Goal: Information Seeking & Learning: Learn about a topic

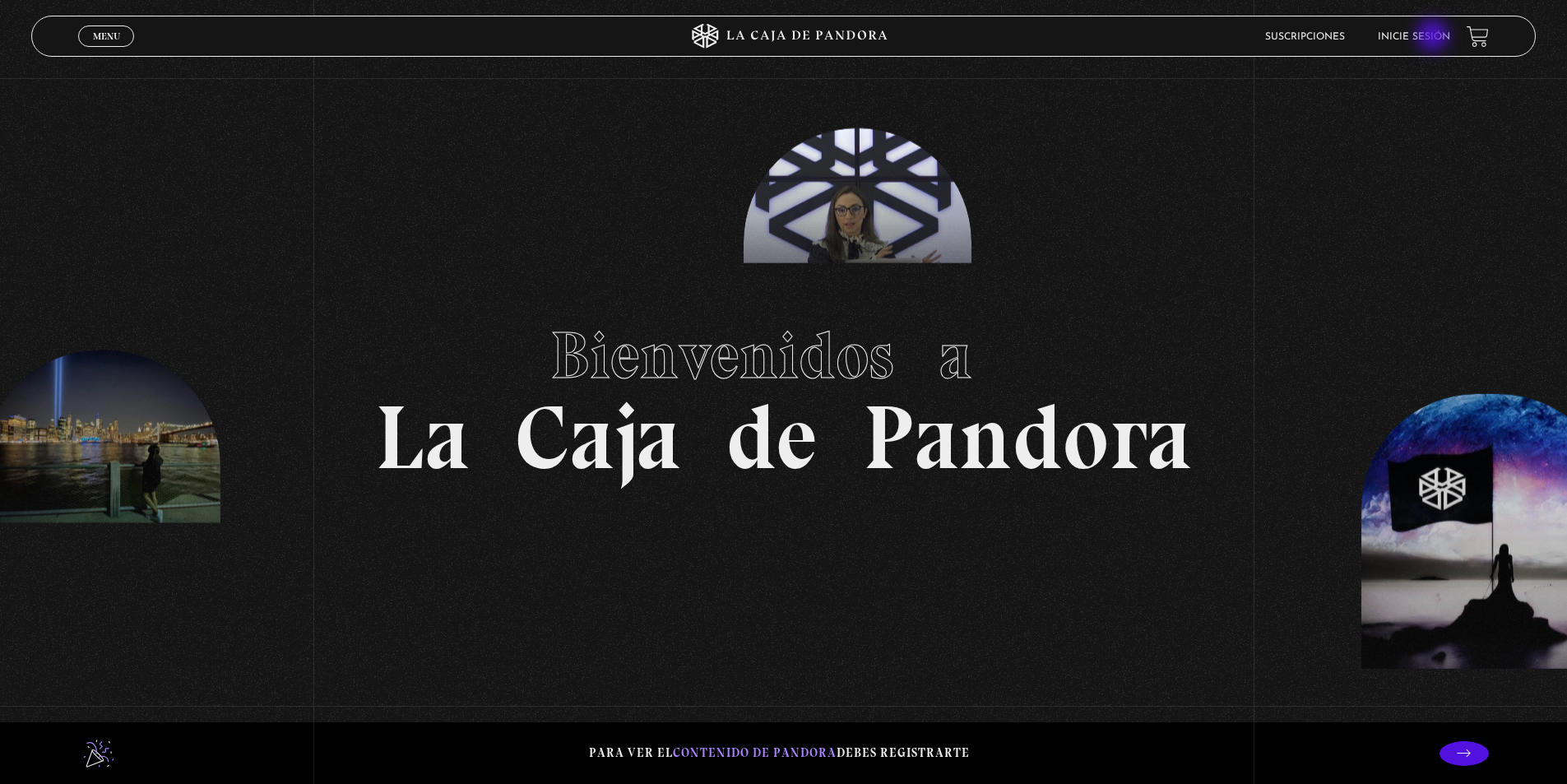
click at [1435, 37] on link "Inicie sesión" at bounding box center [1414, 37] width 72 height 10
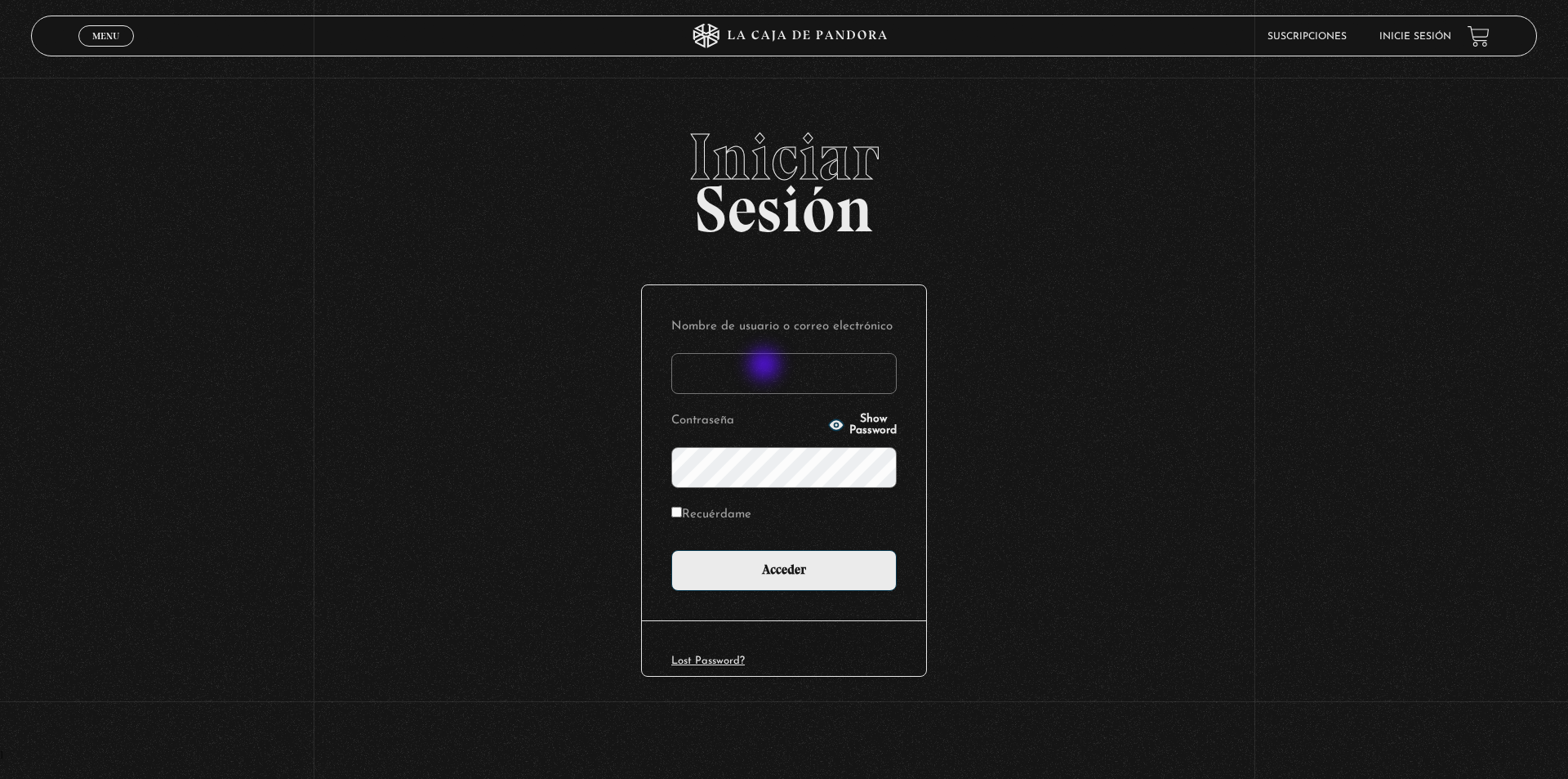
click at [766, 366] on input "Nombre de usuario o correo electrónico" at bounding box center [784, 373] width 226 height 41
type input "meli.sanchezramirez@gmail.com"
click at [672, 550] on input "Acceder" at bounding box center [784, 570] width 226 height 41
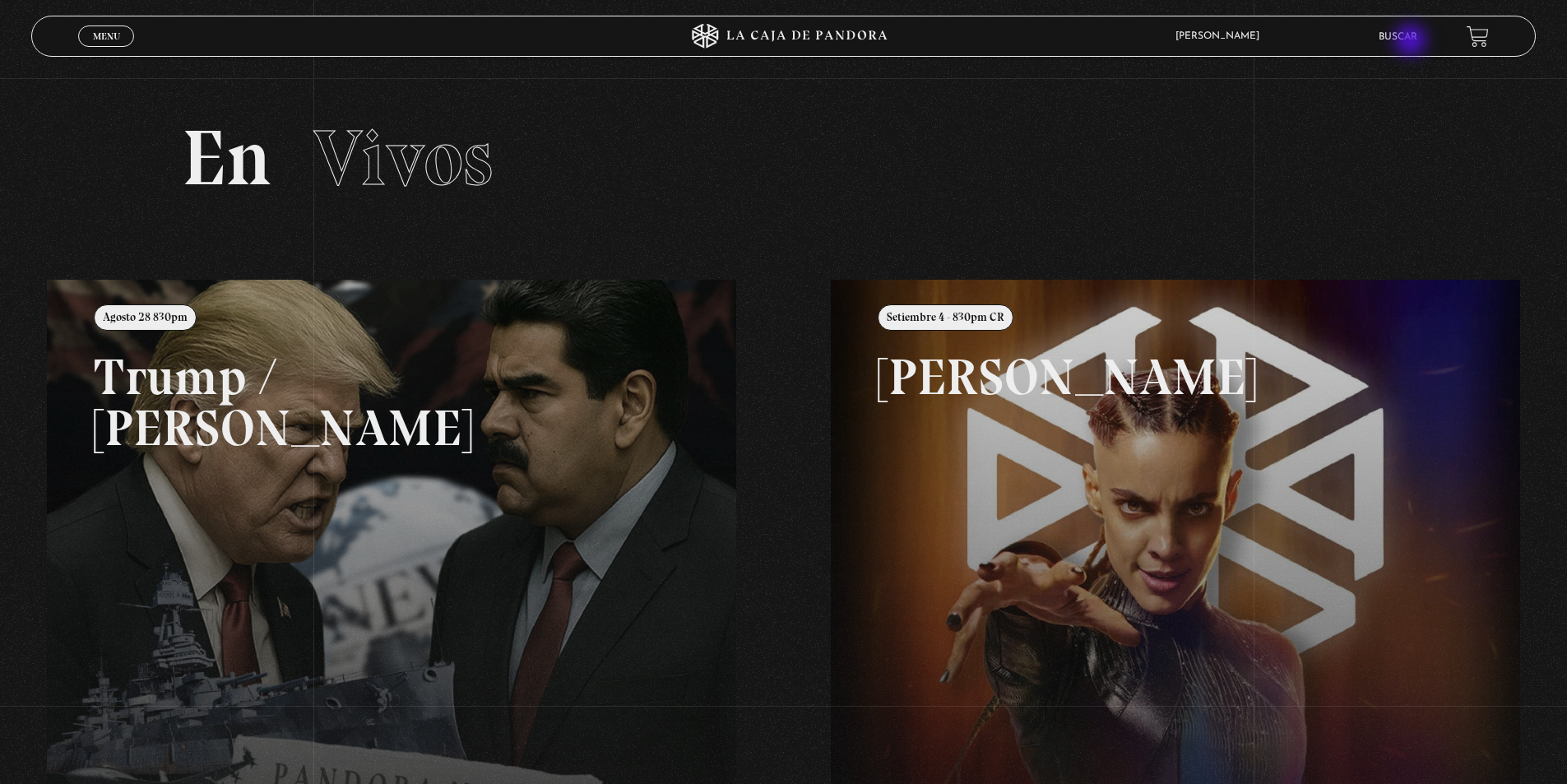
click at [1413, 42] on link "Buscar" at bounding box center [1398, 37] width 39 height 10
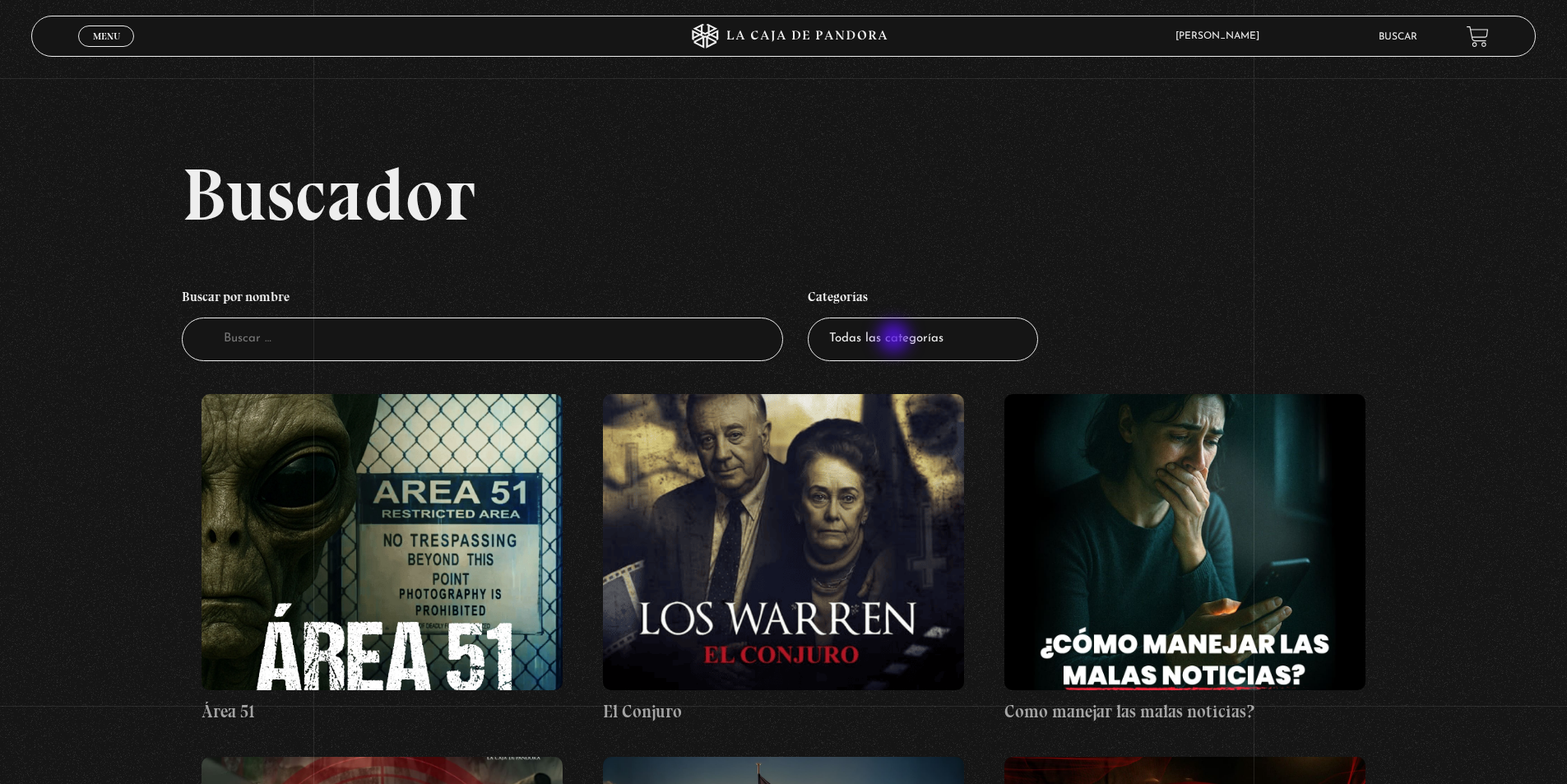
click at [896, 339] on select "Todas las categorías 11:11 Humanitario (1) Amo los [DATE] (2) Análisis de serie…" at bounding box center [923, 339] width 231 height 43
select select "centinelas"
click at [814, 318] on select "Todas las categorías 11:11 Humanitario (1) Amo los [DATE] (2) Análisis de serie…" at bounding box center [923, 339] width 231 height 43
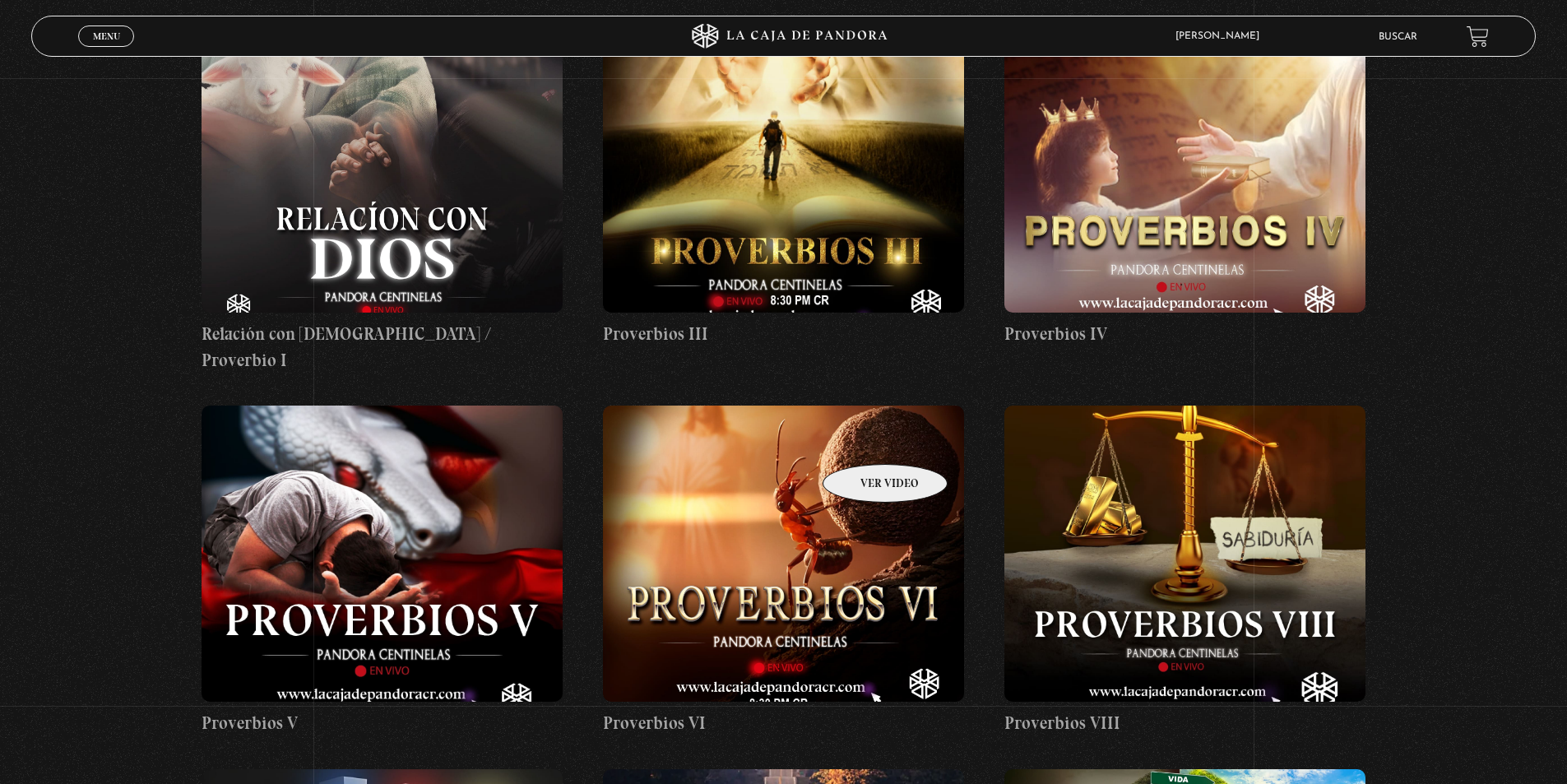
scroll to position [1233, 0]
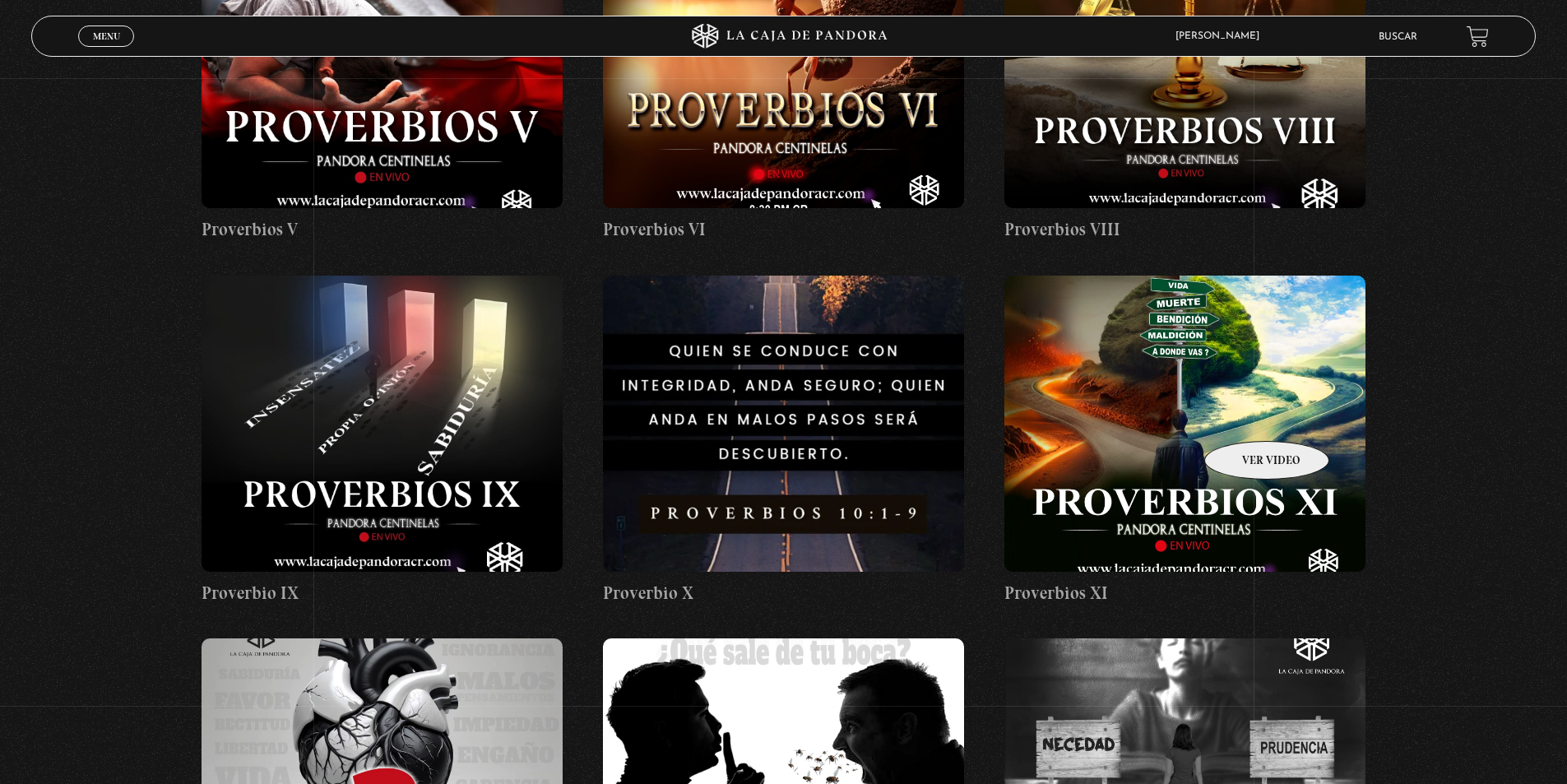
click at [1246, 416] on figure at bounding box center [1185, 423] width 361 height 296
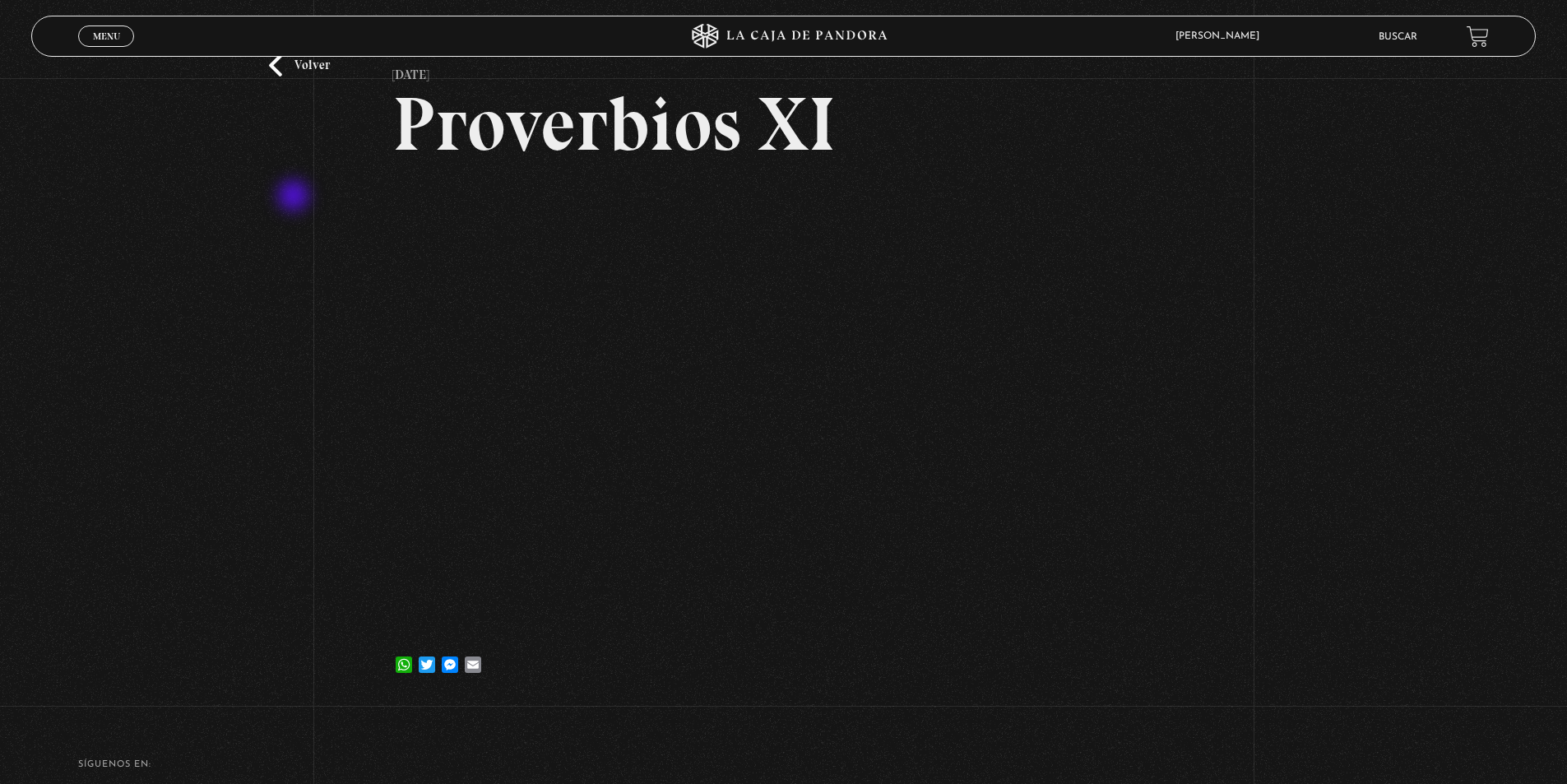
scroll to position [92, 0]
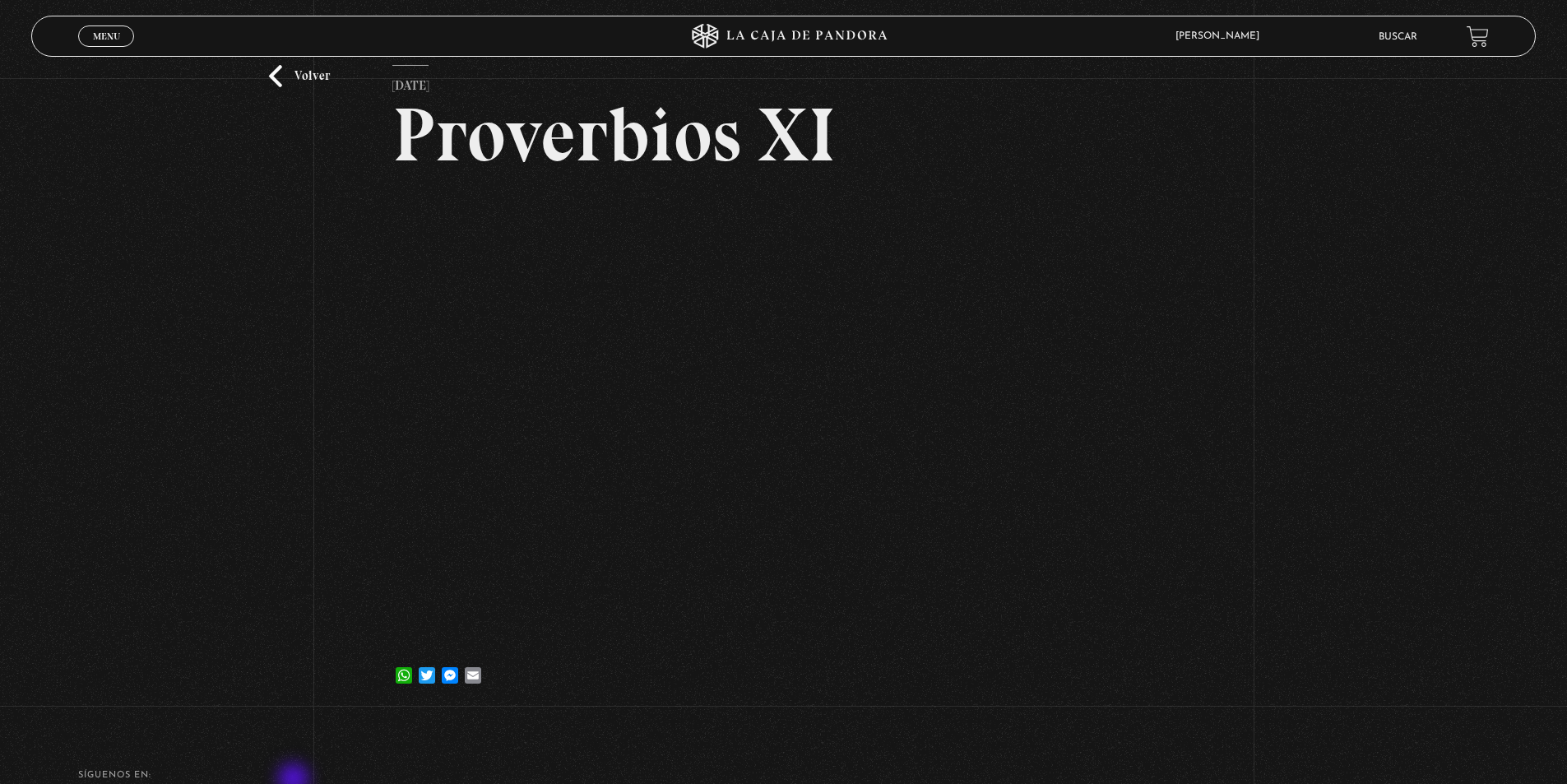
click at [295, 746] on h4 "SÍguenos en:" at bounding box center [784, 775] width 1411 height 9
